Goal: Task Accomplishment & Management: Use online tool/utility

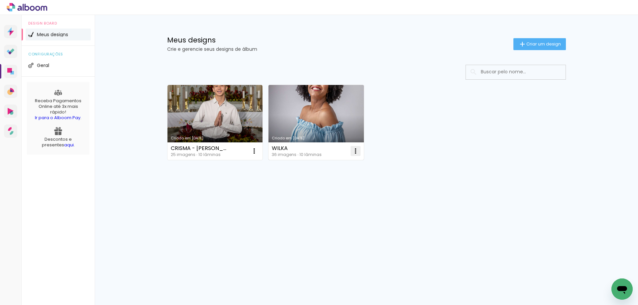
click at [352, 152] on iron-icon at bounding box center [355, 151] width 8 height 8
click at [345, 164] on paper-item "Abrir" at bounding box center [328, 166] width 66 height 13
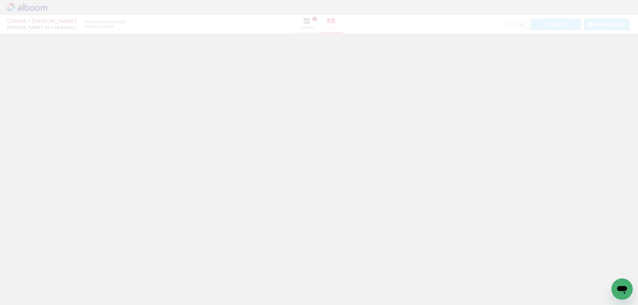
type input "0"
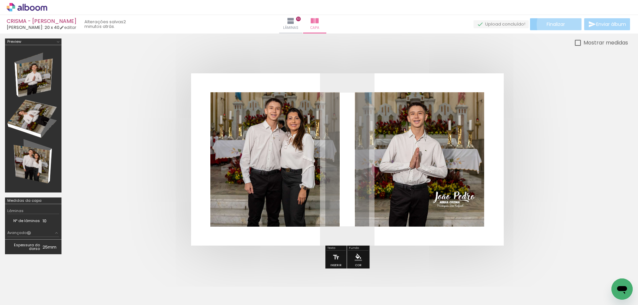
click at [559, 24] on span "Finalizar" at bounding box center [555, 24] width 18 height 5
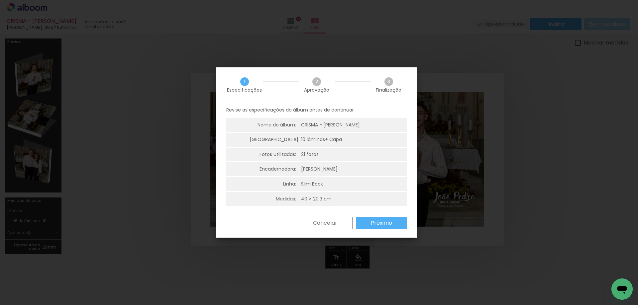
drag, startPoint x: 376, startPoint y: 222, endPoint x: 381, endPoint y: 223, distance: 4.9
click at [0, 0] on slot "Próximo" at bounding box center [0, 0] width 0 height 0
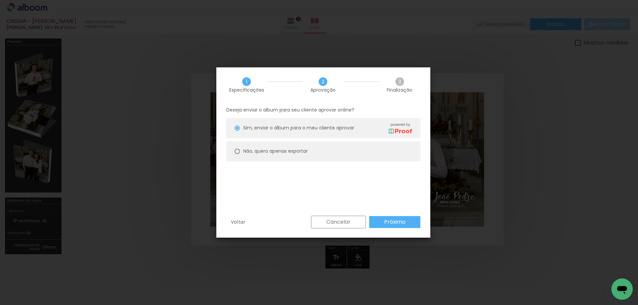
click at [377, 223] on paper-button "Próximo" at bounding box center [394, 222] width 51 height 12
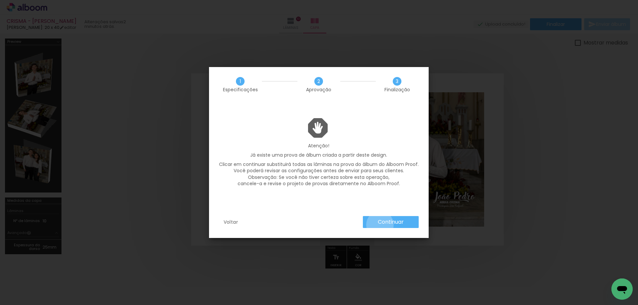
click at [0, 0] on slot "Continuar" at bounding box center [0, 0] width 0 height 0
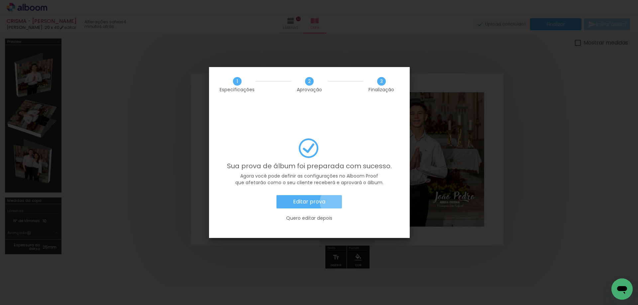
click at [332, 195] on paper-button "Editar prova" at bounding box center [308, 201] width 65 height 13
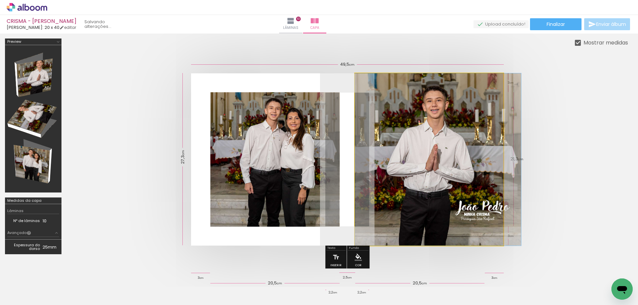
drag, startPoint x: 449, startPoint y: 119, endPoint x: 459, endPoint y: 124, distance: 11.1
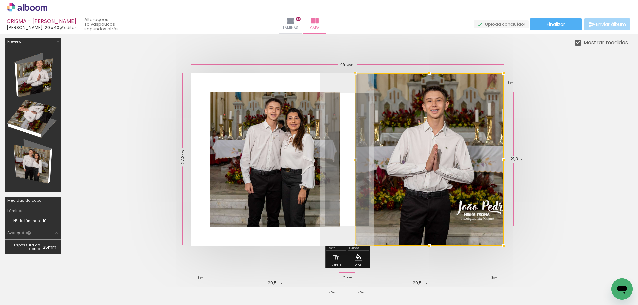
click at [546, 130] on quentale-cover at bounding box center [347, 159] width 508 height 172
click at [457, 119] on div at bounding box center [429, 159] width 148 height 172
drag, startPoint x: 458, startPoint y: 120, endPoint x: 462, endPoint y: 119, distance: 4.0
click at [462, 119] on div at bounding box center [429, 159] width 148 height 172
click at [544, 187] on quentale-cover at bounding box center [347, 159] width 508 height 172
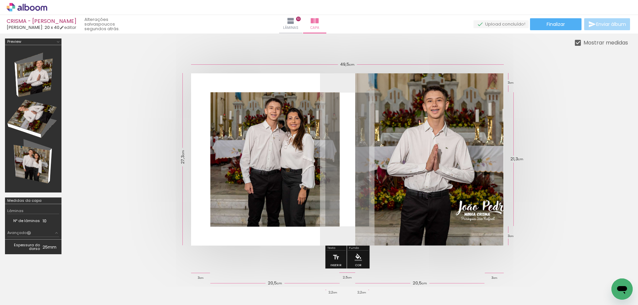
click at [472, 48] on div at bounding box center [346, 160] width 561 height 226
click at [551, 25] on span "Finalizar" at bounding box center [555, 24] width 18 height 5
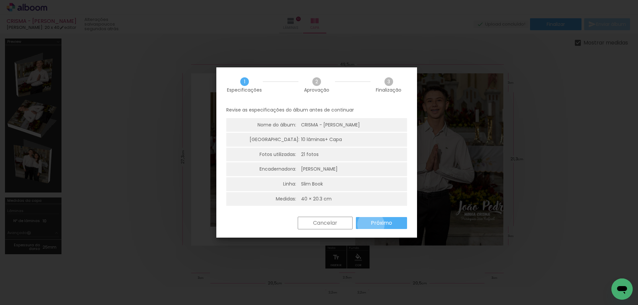
click at [0, 0] on slot "Próximo" at bounding box center [0, 0] width 0 height 0
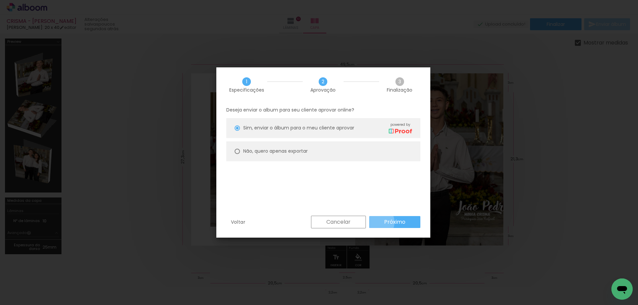
click at [376, 222] on paper-button "Próximo" at bounding box center [394, 222] width 51 height 12
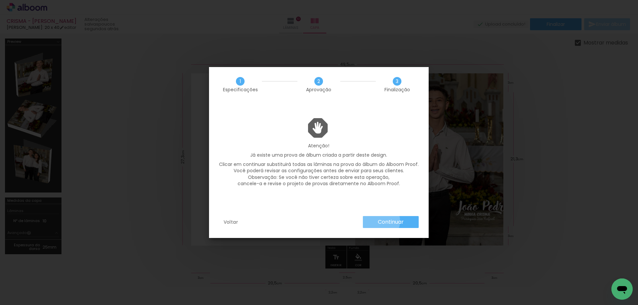
click at [0, 0] on slot "Continuar" at bounding box center [0, 0] width 0 height 0
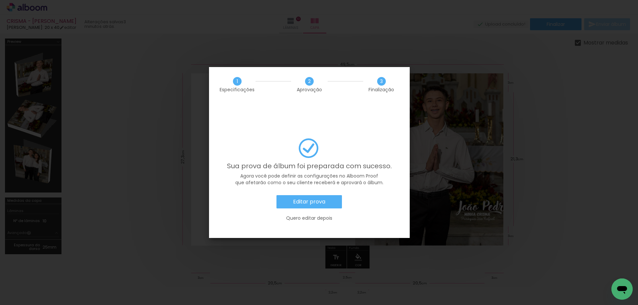
click at [435, 53] on iron-overlay-backdrop at bounding box center [319, 152] width 638 height 305
click at [0, 0] on slot "Quero editar depois" at bounding box center [0, 0] width 0 height 0
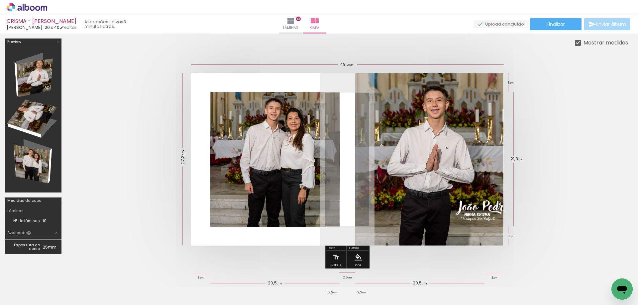
click at [399, 165] on quentale-photo at bounding box center [429, 159] width 148 height 172
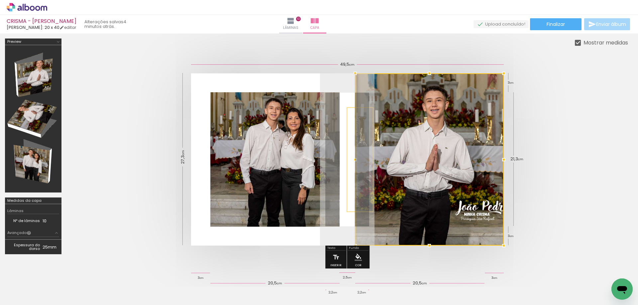
drag, startPoint x: 354, startPoint y: 159, endPoint x: 349, endPoint y: 160, distance: 5.1
click at [350, 160] on div at bounding box center [354, 159] width 13 height 13
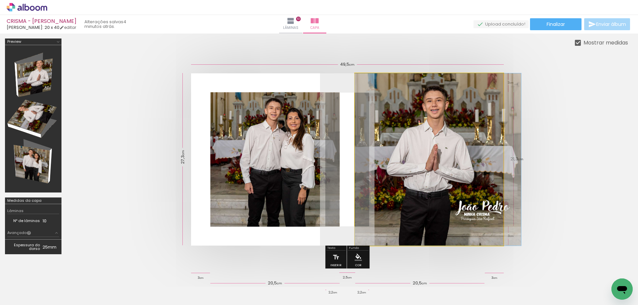
drag, startPoint x: 379, startPoint y: 156, endPoint x: 380, endPoint y: 160, distance: 4.4
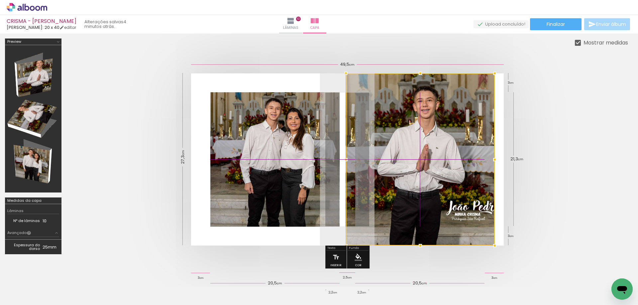
drag, startPoint x: 383, startPoint y: 160, endPoint x: 383, endPoint y: 165, distance: 4.6
click at [383, 165] on div at bounding box center [420, 159] width 149 height 172
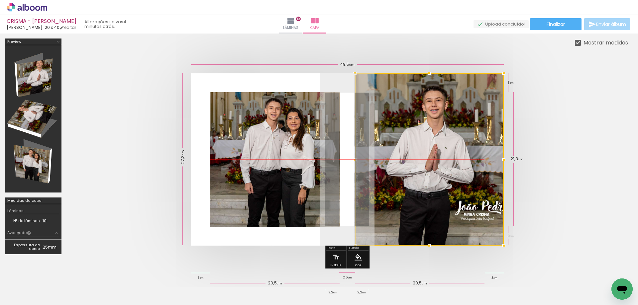
drag, startPoint x: 387, startPoint y: 162, endPoint x: 396, endPoint y: 162, distance: 8.6
click at [396, 162] on div at bounding box center [429, 159] width 149 height 172
drag, startPoint x: 398, startPoint y: 161, endPoint x: 403, endPoint y: 161, distance: 4.7
click at [403, 161] on div at bounding box center [429, 159] width 149 height 172
click at [477, 100] on div at bounding box center [429, 159] width 149 height 172
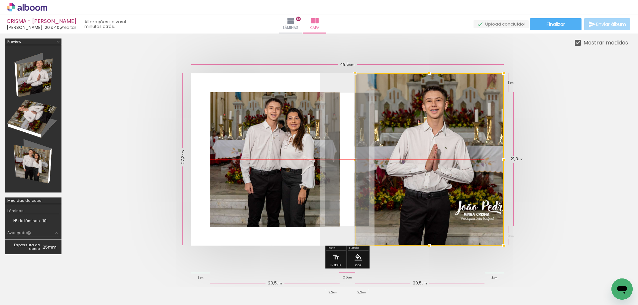
click at [478, 102] on div at bounding box center [429, 159] width 149 height 172
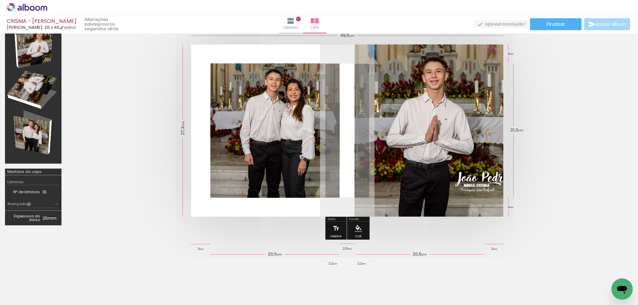
scroll to position [32, 0]
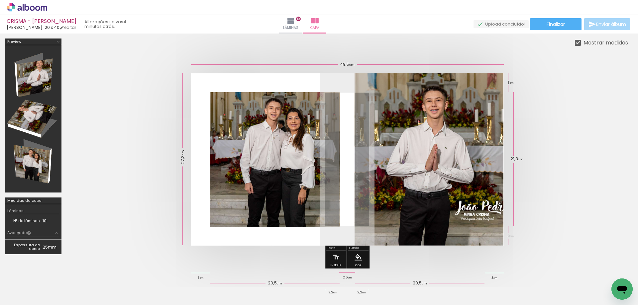
scroll to position [32, 0]
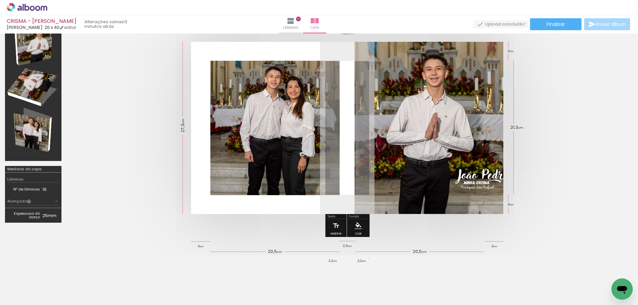
click at [24, 296] on span "Adicionar Fotos" at bounding box center [24, 296] width 20 height 7
click at [0, 0] on input "file" at bounding box center [0, 0] width 0 height 0
click at [34, 284] on iron-icon at bounding box center [33, 285] width 5 height 5
click at [0, 0] on slot "Não utilizadas" at bounding box center [0, 0] width 0 height 0
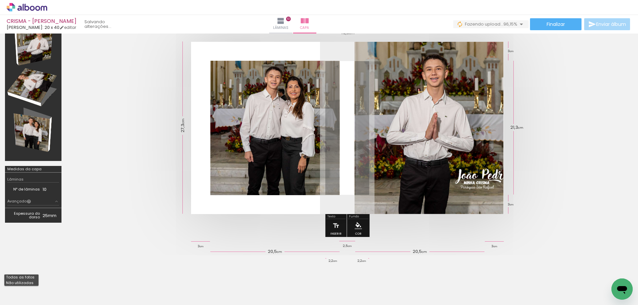
type input "Não utilizadas"
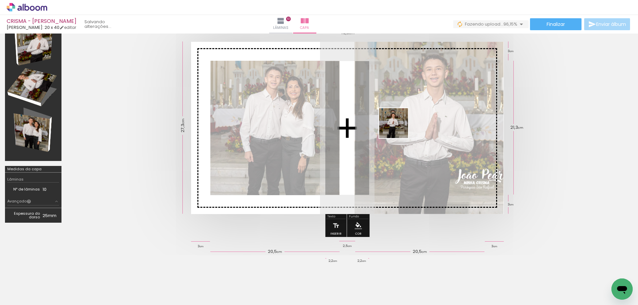
drag, startPoint x: 144, startPoint y: 288, endPoint x: 405, endPoint y: 151, distance: 293.9
click at [401, 130] on quentale-workspace at bounding box center [319, 152] width 638 height 305
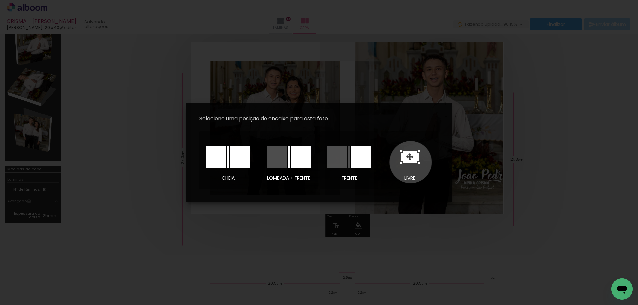
click at [411, 162] on icon at bounding box center [410, 157] width 18 height 12
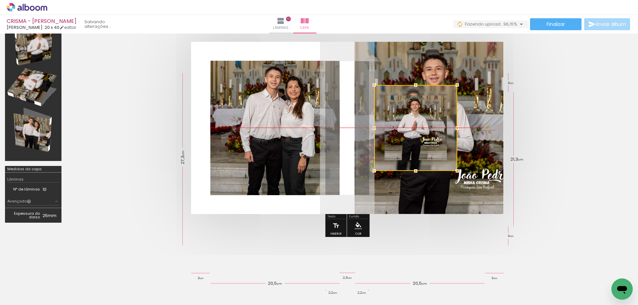
drag, startPoint x: 381, startPoint y: 145, endPoint x: 451, endPoint y: 144, distance: 70.1
click at [450, 144] on div at bounding box center [415, 128] width 83 height 86
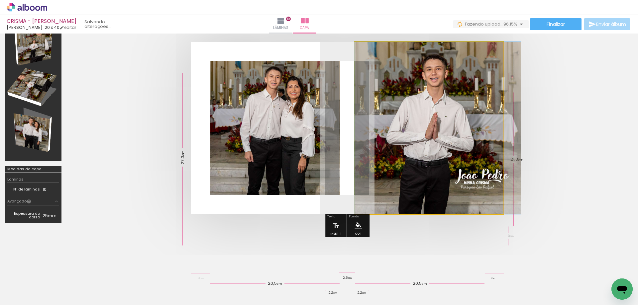
drag, startPoint x: 473, startPoint y: 144, endPoint x: 473, endPoint y: 167, distance: 22.9
drag, startPoint x: 473, startPoint y: 167, endPoint x: 472, endPoint y: 159, distance: 8.6
click at [458, 163] on div at bounding box center [416, 128] width 83 height 86
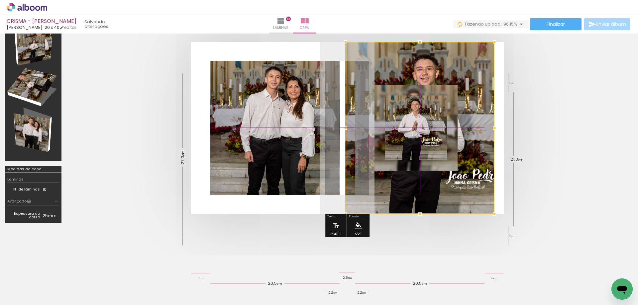
drag, startPoint x: 474, startPoint y: 152, endPoint x: 475, endPoint y: 166, distance: 14.0
click at [475, 178] on div at bounding box center [419, 128] width 149 height 172
drag, startPoint x: 470, startPoint y: 149, endPoint x: 471, endPoint y: 157, distance: 8.0
click at [472, 155] on div at bounding box center [419, 128] width 149 height 172
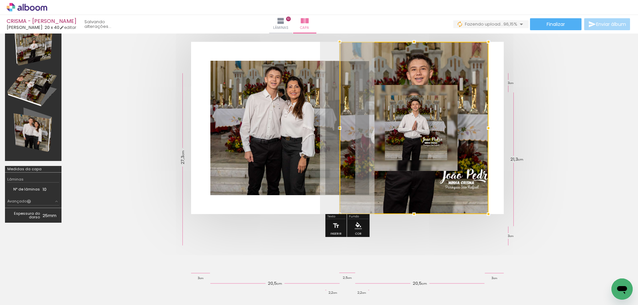
drag, startPoint x: 471, startPoint y: 154, endPoint x: 465, endPoint y: 174, distance: 20.5
click at [465, 174] on div at bounding box center [413, 128] width 149 height 172
click at [437, 140] on div at bounding box center [413, 128] width 149 height 172
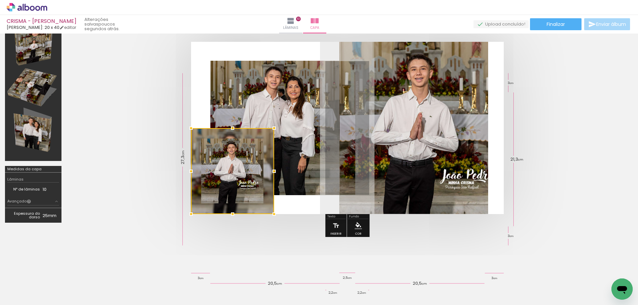
drag, startPoint x: 419, startPoint y: 132, endPoint x: 171, endPoint y: 318, distance: 310.5
click at [171, 305] on html "link( href="../../bower_components/polymer/polymer.html" rel="import" ) picture…" at bounding box center [319, 152] width 638 height 305
drag, startPoint x: 300, startPoint y: 242, endPoint x: 294, endPoint y: 238, distance: 6.6
click at [300, 241] on div at bounding box center [319, 124] width 638 height 244
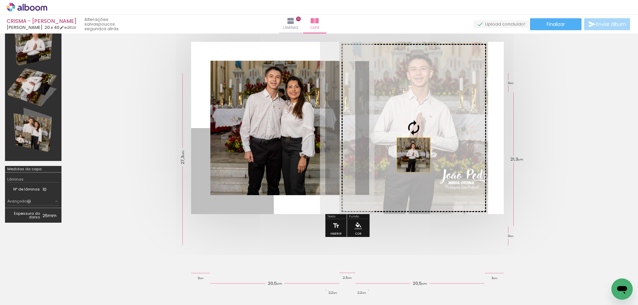
drag, startPoint x: 251, startPoint y: 182, endPoint x: 418, endPoint y: 155, distance: 169.2
click at [0, 0] on slot at bounding box center [0, 0] width 0 height 0
click at [274, 151] on div at bounding box center [232, 171] width 83 height 86
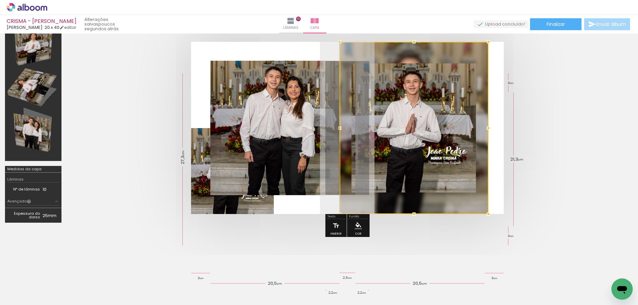
click at [544, 154] on quentale-cover at bounding box center [347, 128] width 508 height 172
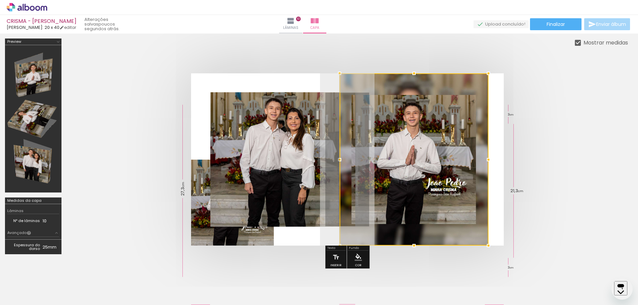
scroll to position [32, 0]
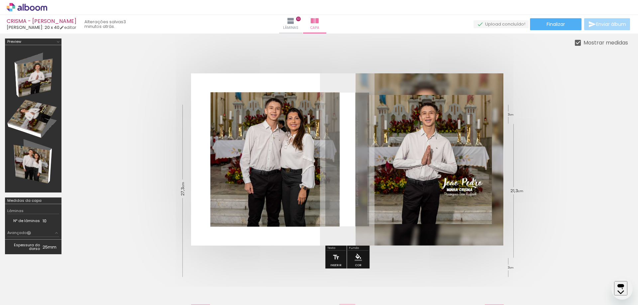
scroll to position [32, 0]
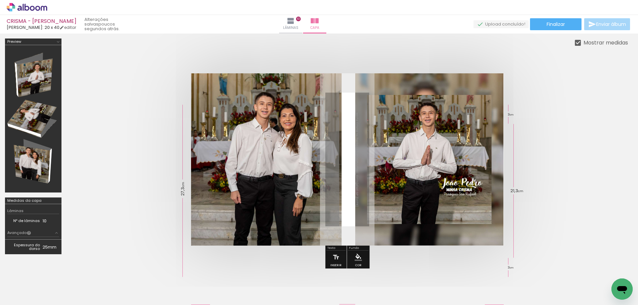
scroll to position [32, 0]
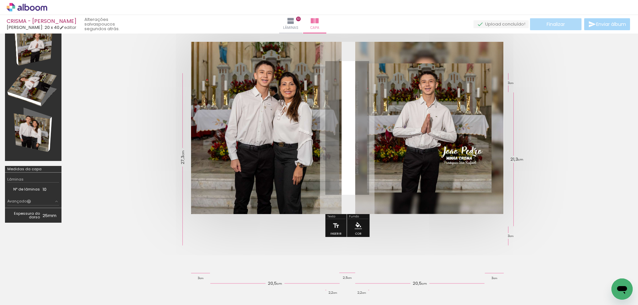
click at [554, 21] on paper-button "Finalizar" at bounding box center [555, 24] width 51 height 12
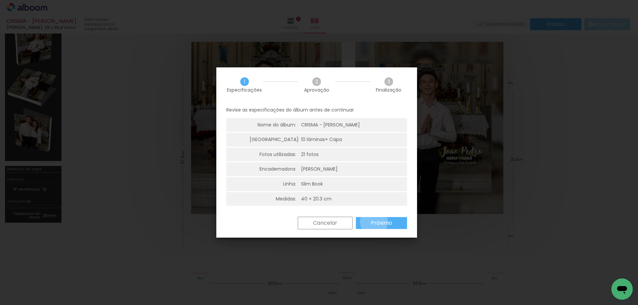
click at [0, 0] on slot "Próximo" at bounding box center [0, 0] width 0 height 0
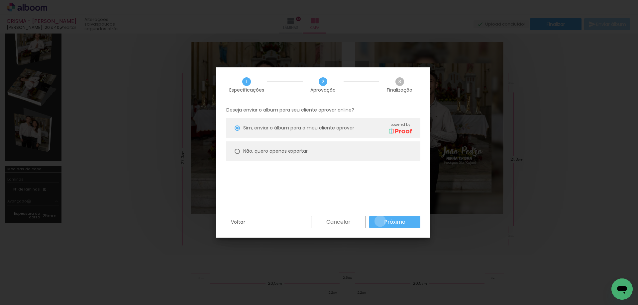
click at [380, 221] on paper-button "Próximo" at bounding box center [394, 222] width 51 height 12
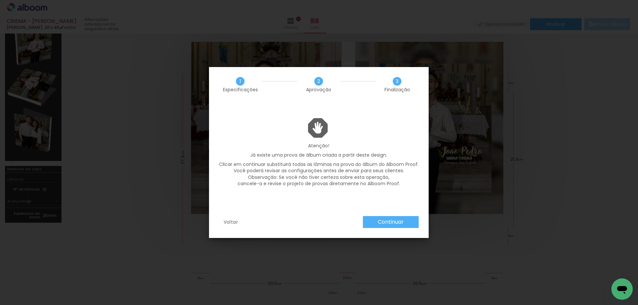
click at [0, 0] on slot "Continuar" at bounding box center [0, 0] width 0 height 0
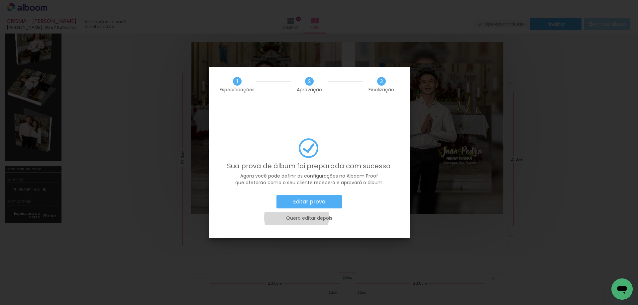
click at [0, 0] on slot "Quero editar depois" at bounding box center [0, 0] width 0 height 0
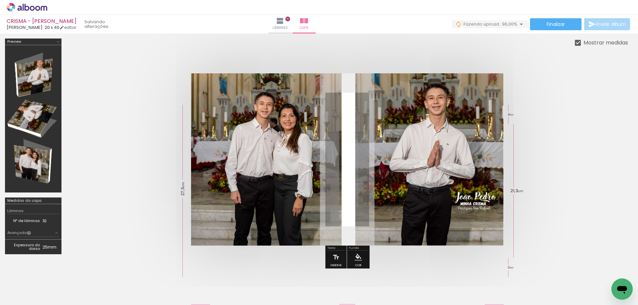
scroll to position [32, 0]
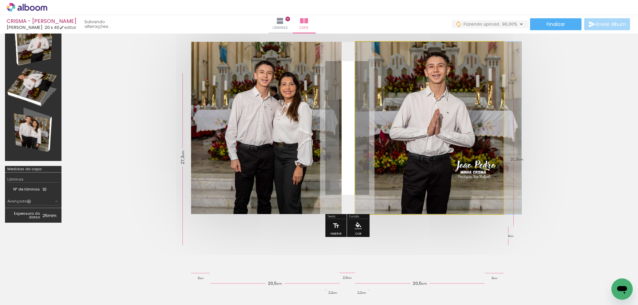
drag, startPoint x: 434, startPoint y: 95, endPoint x: 439, endPoint y: 97, distance: 4.9
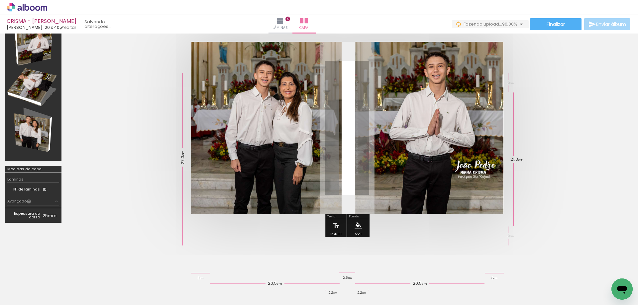
click at [492, 46] on quentale-photo at bounding box center [429, 128] width 148 height 172
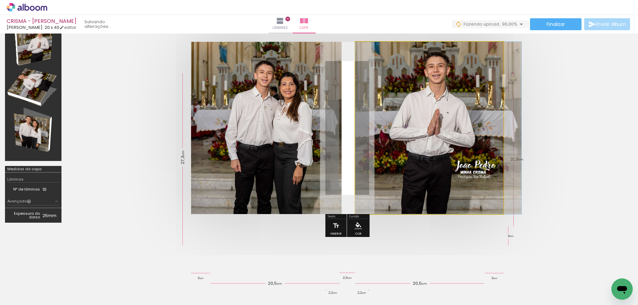
click at [470, 104] on quentale-photo at bounding box center [429, 128] width 148 height 172
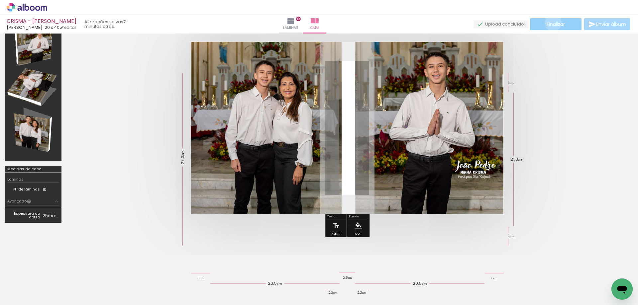
click at [550, 23] on span "Finalizar" at bounding box center [555, 24] width 18 height 5
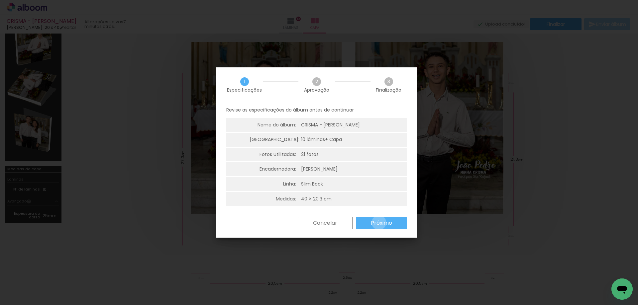
drag, startPoint x: 379, startPoint y: 221, endPoint x: 376, endPoint y: 224, distance: 4.0
click at [0, 0] on slot "Próximo" at bounding box center [0, 0] width 0 height 0
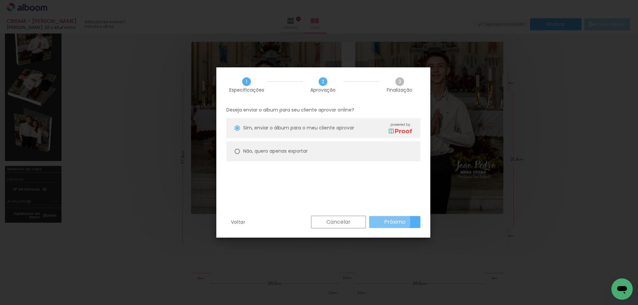
drag, startPoint x: 387, startPoint y: 222, endPoint x: 383, endPoint y: 225, distance: 5.3
click at [0, 0] on slot "Próximo" at bounding box center [0, 0] width 0 height 0
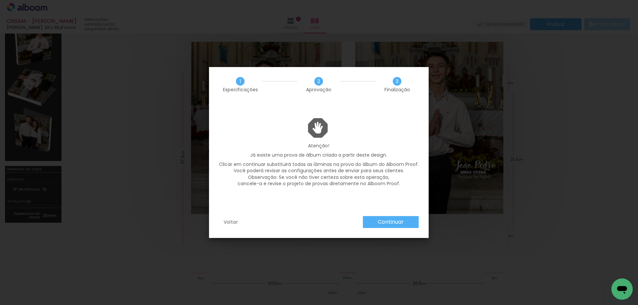
click at [0, 0] on slot "Continuar" at bounding box center [0, 0] width 0 height 0
